Goal: Task Accomplishment & Management: Use online tool/utility

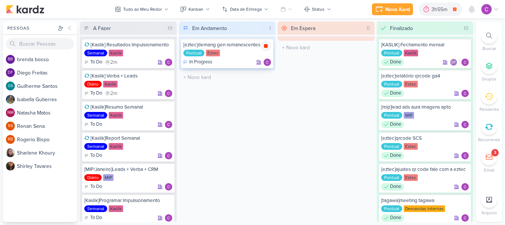
click at [266, 45] on icon at bounding box center [266, 46] width 4 height 4
click at [443, 10] on div "3h55m" at bounding box center [451, 10] width 18 height 8
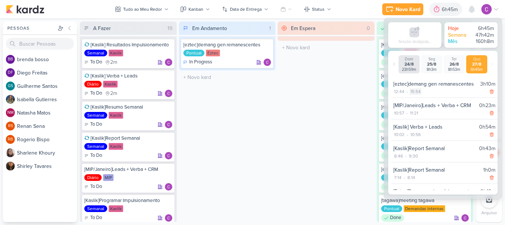
click at [415, 92] on div "15:54" at bounding box center [416, 91] width 12 height 7
select select "15"
select select "54"
click at [413, 101] on select "00 01 02 03 04 05 06 07 08 09 10 11 12 13 14 15 16 17 18 19 20 21 22 23" at bounding box center [415, 100] width 10 height 9
select select "14"
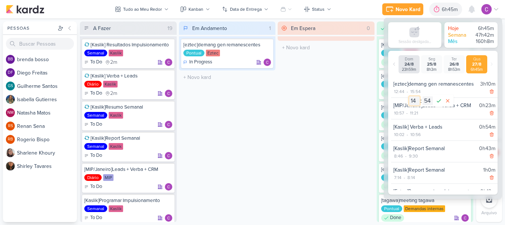
click at [410, 96] on select "00 01 02 03 04 05 06 07 08 09 10 11 12 13 14 15 16 17 18 19 20 21 22 23" at bounding box center [415, 100] width 10 height 9
click at [426, 98] on select "00 01 02 03 04 05 06 07 08 09 10 11 12 13 14 15 16 17 18 19 20 21 22 23 24 25 2…" at bounding box center [428, 100] width 10 height 9
select select "44"
click at [423, 96] on select "00 01 02 03 04 05 06 07 08 09 10 11 12 13 14 15 16 17 18 19 20 21 22 23 24 25 2…" at bounding box center [428, 100] width 10 height 9
click at [438, 99] on icon at bounding box center [439, 100] width 9 height 9
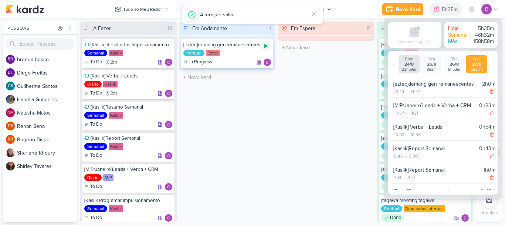
click at [267, 45] on icon at bounding box center [266, 46] width 4 height 4
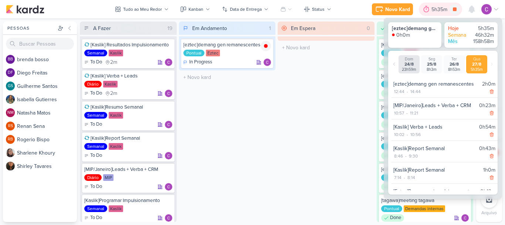
click at [433, 11] on div "5h35m" at bounding box center [441, 10] width 18 height 8
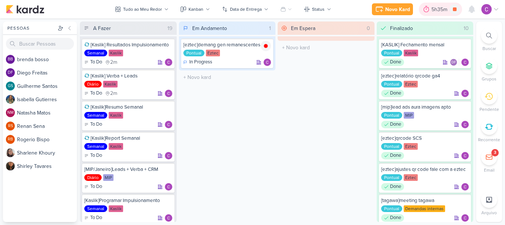
click at [433, 11] on div "5h35m" at bounding box center [441, 10] width 18 height 8
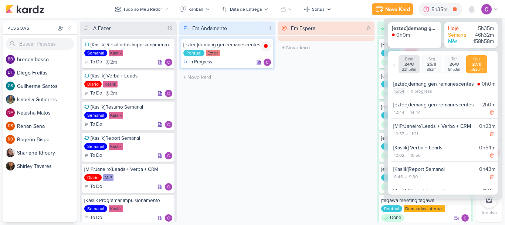
click at [403, 92] on div "15:54" at bounding box center [400, 91] width 12 height 7
select select "15"
click at [410, 100] on select "00 01 02 03 04 05 06 07 08 09 10 11 12 13 14 15 16 17 18 19 20 21 22 23 24 25 2…" at bounding box center [412, 100] width 10 height 9
select select "47"
click at [407, 96] on select "00 01 02 03 04 05 06 07 08 09 10 11 12 13 14 15 16 17 18 19 20 21 22 23 24 25 2…" at bounding box center [412, 100] width 10 height 9
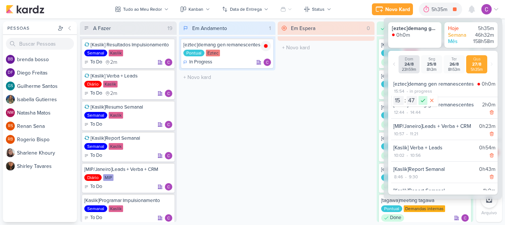
click at [423, 99] on icon at bounding box center [423, 100] width 9 height 9
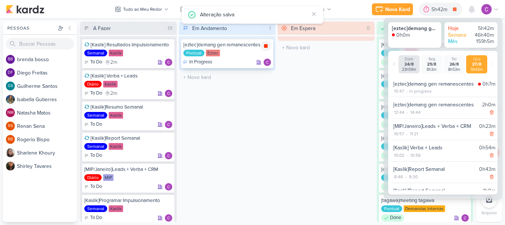
click at [269, 48] on div at bounding box center [266, 46] width 10 height 10
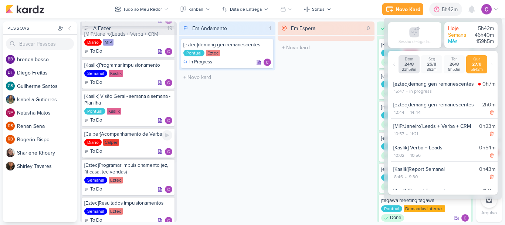
scroll to position [148, 0]
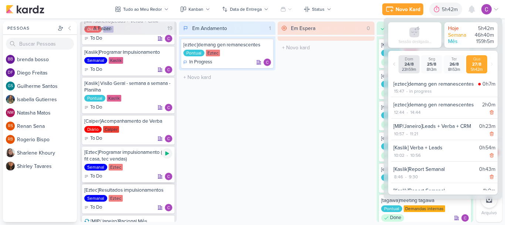
click at [168, 152] on icon at bounding box center [167, 153] width 6 height 6
click at [260, 137] on div "Em Andamento 1 [eztec]demang gen remanescentes Pontual Eztec In Progress" at bounding box center [227, 121] width 97 height 200
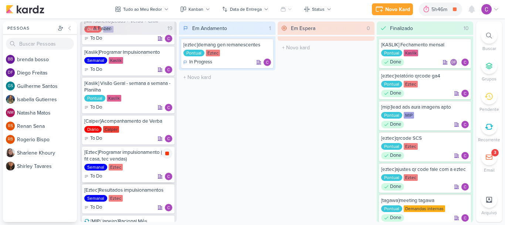
click at [166, 158] on div at bounding box center [167, 153] width 10 height 10
click at [266, 48] on icon at bounding box center [266, 46] width 6 height 6
